Goal: Check status: Check status

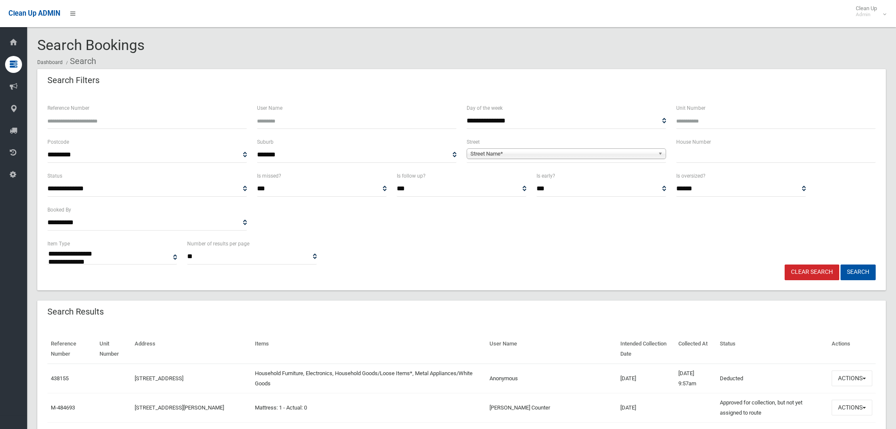
select select
click at [109, 124] on input "Reference Number" at bounding box center [147, 121] width 200 height 16
click at [689, 155] on input "text" at bounding box center [777, 155] width 200 height 16
click at [153, 120] on input "Reference Number" at bounding box center [147, 121] width 200 height 16
click at [158, 116] on input "Reference Number" at bounding box center [147, 121] width 200 height 16
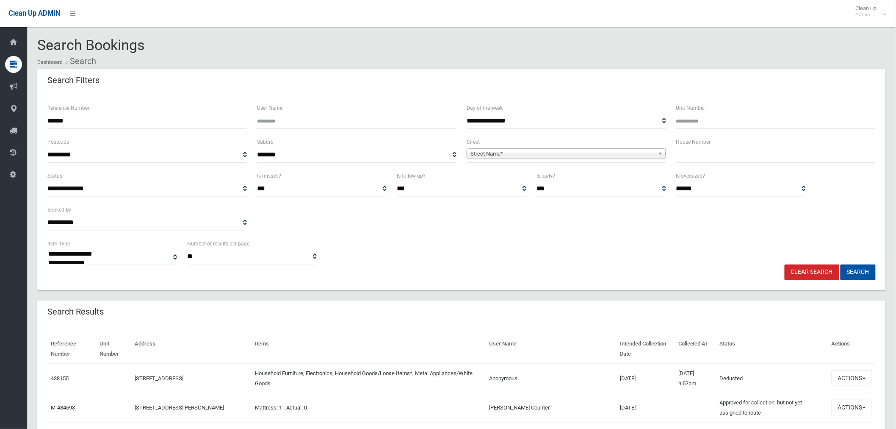
type input "******"
click at [841, 264] on button "Search" at bounding box center [858, 272] width 35 height 16
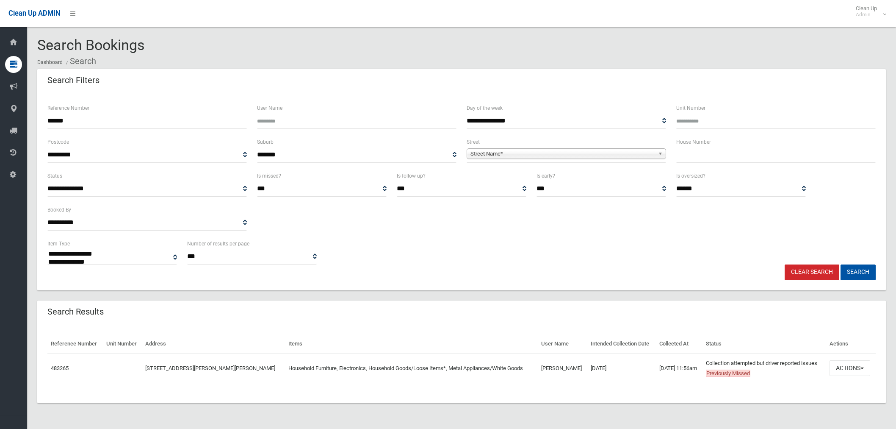
select select
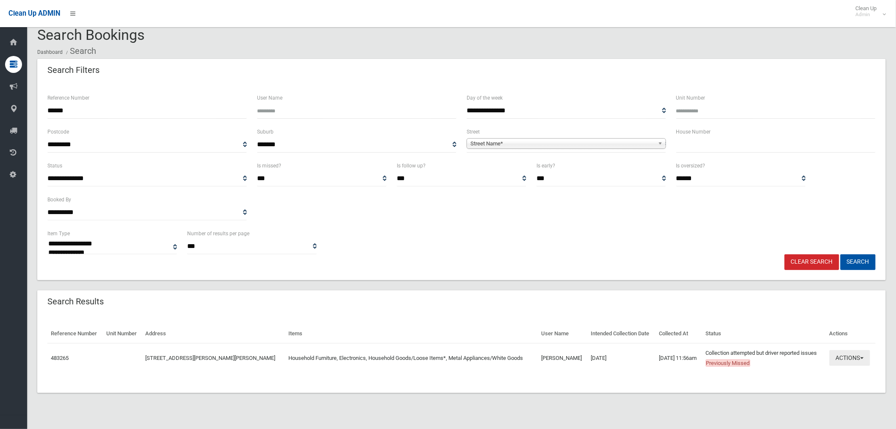
click at [851, 354] on button "Actions" at bounding box center [850, 358] width 41 height 16
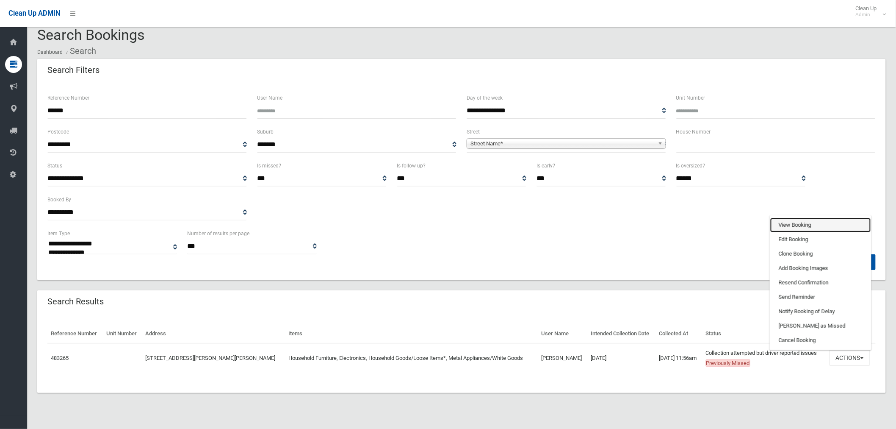
click at [798, 227] on link "View Booking" at bounding box center [821, 225] width 101 height 14
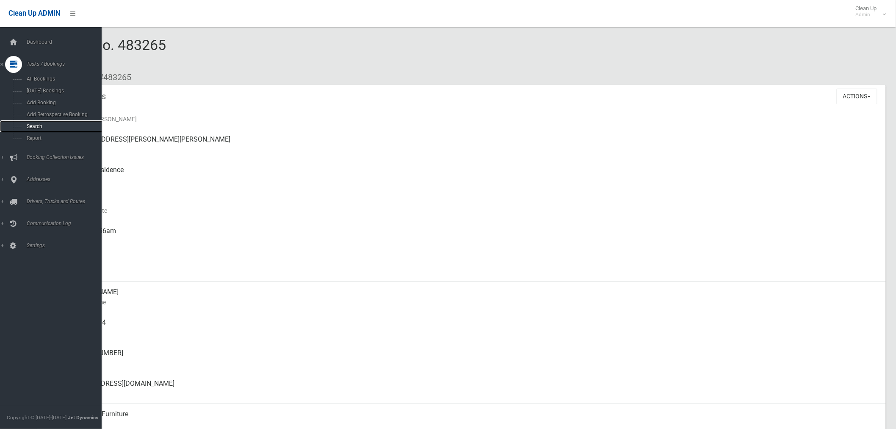
click at [39, 130] on link "Search" at bounding box center [54, 126] width 109 height 12
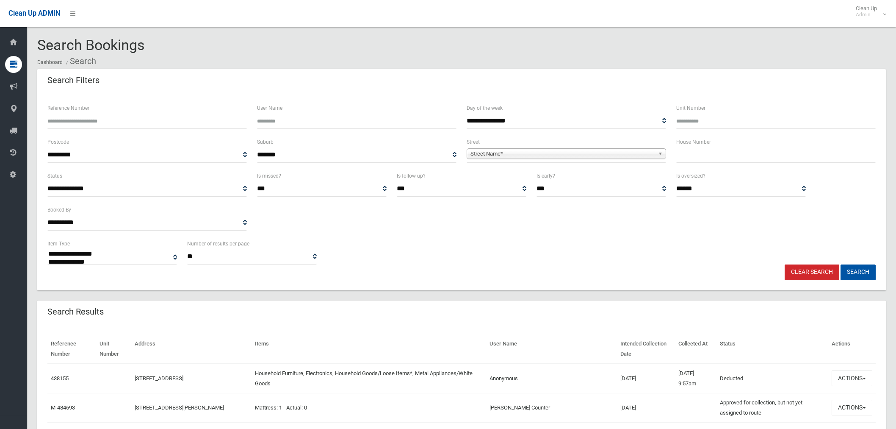
select select
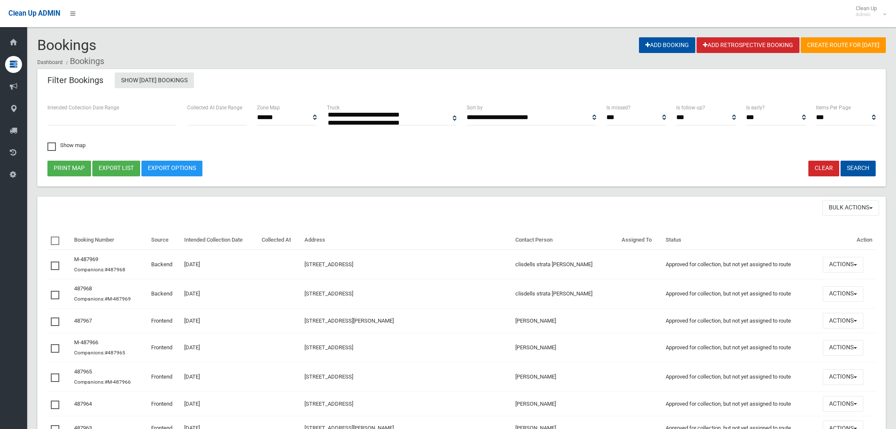
select select
